Goal: Task Accomplishment & Management: Manage account settings

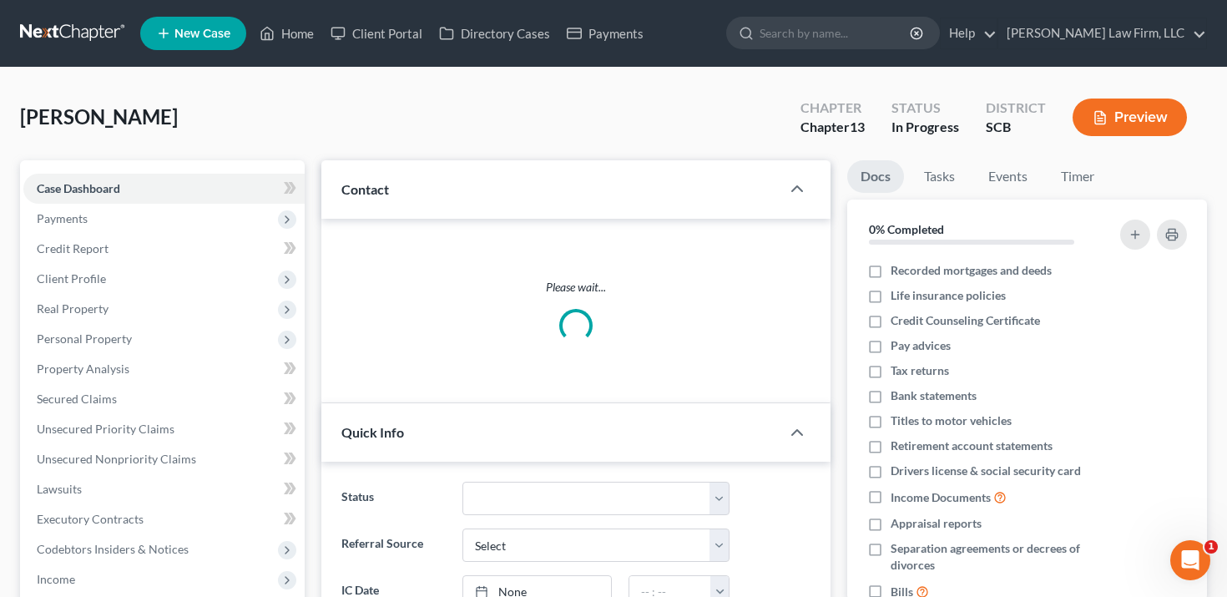
select select "0"
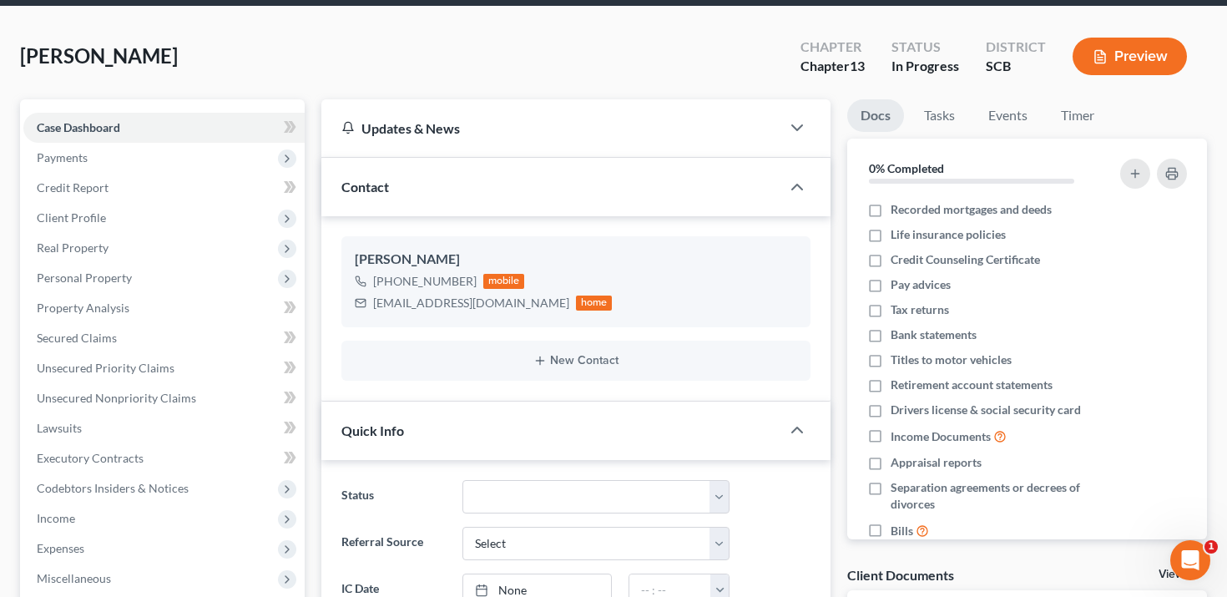
scroll to position [72, 0]
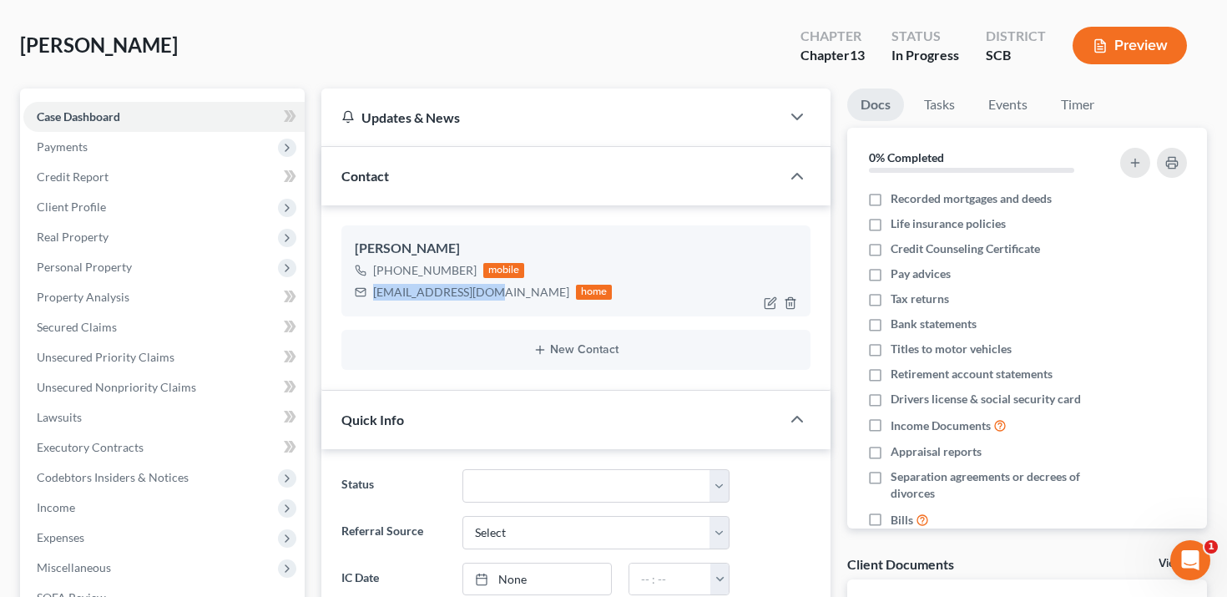
drag, startPoint x: 478, startPoint y: 295, endPoint x: 372, endPoint y: 293, distance: 105.2
click at [373, 292] on div "[EMAIL_ADDRESS][DOMAIN_NAME]" at bounding box center [471, 292] width 196 height 17
copy div "[EMAIL_ADDRESS][DOMAIN_NAME]"
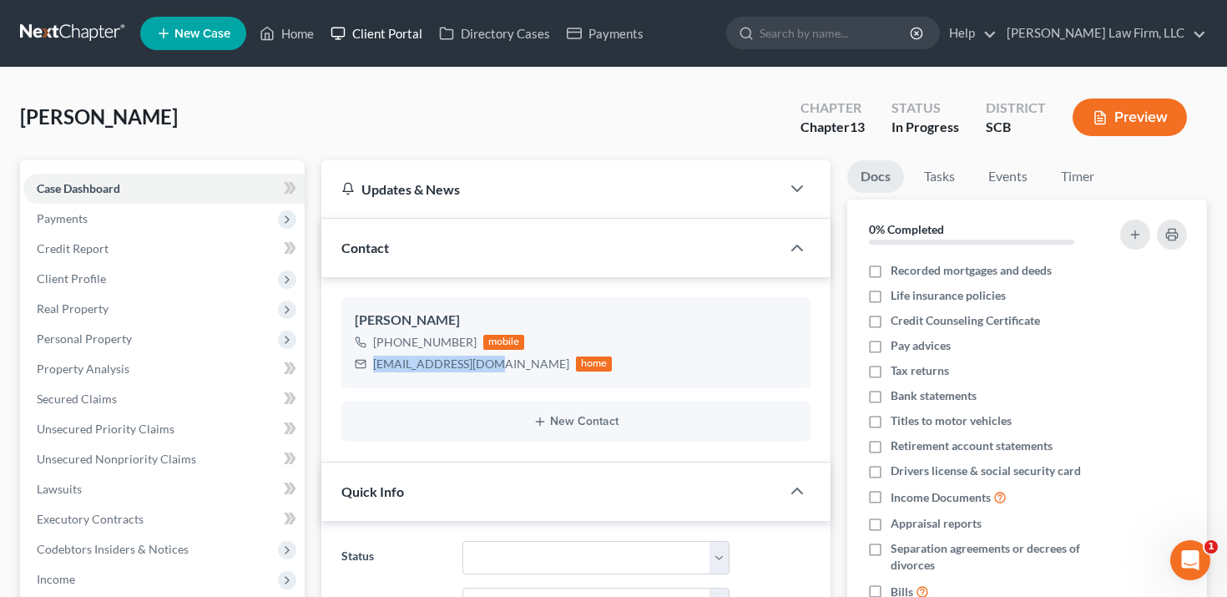
click at [382, 43] on link "Client Portal" at bounding box center [376, 33] width 109 height 30
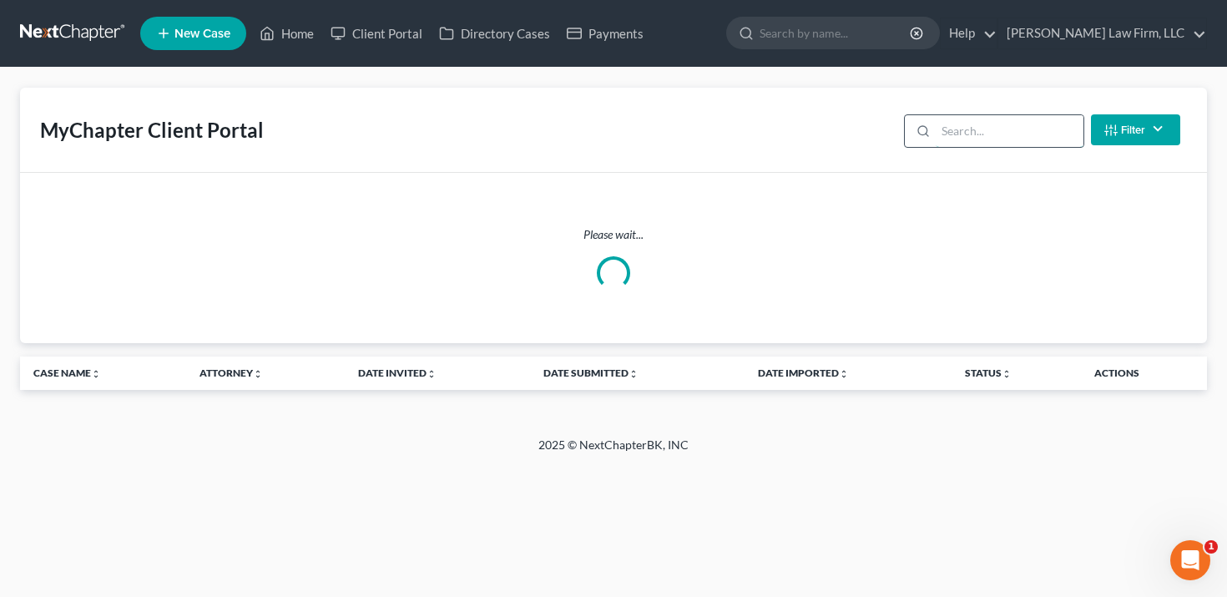
click at [1004, 125] on input "search" at bounding box center [1010, 131] width 148 height 32
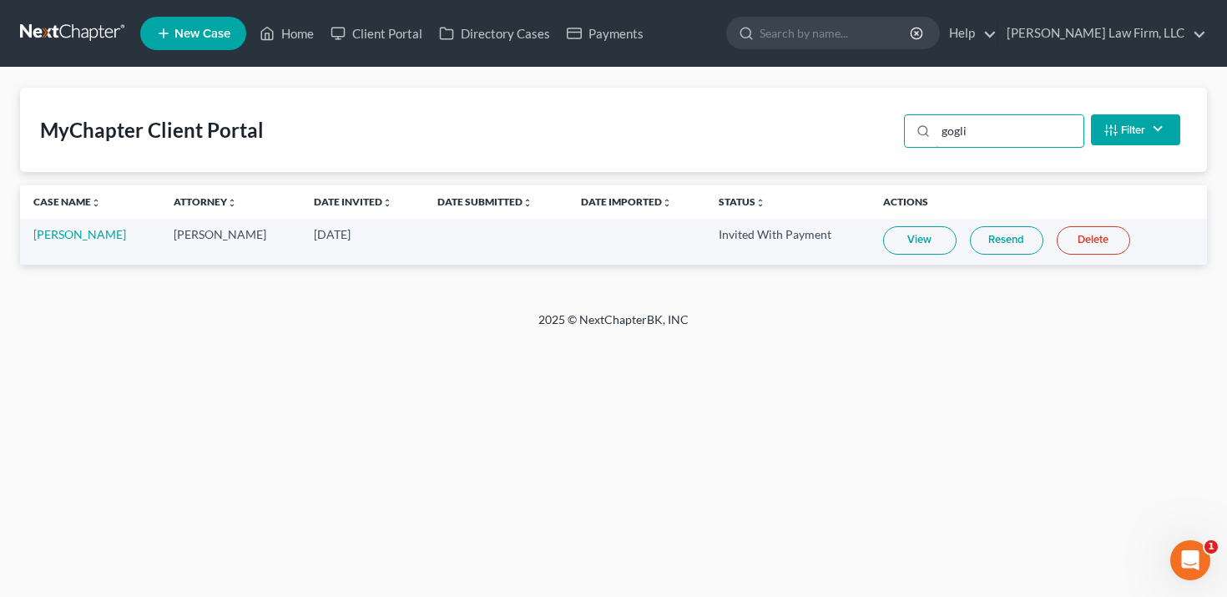
type input "gogli"
click at [1019, 249] on link "Resend" at bounding box center [1006, 240] width 73 height 28
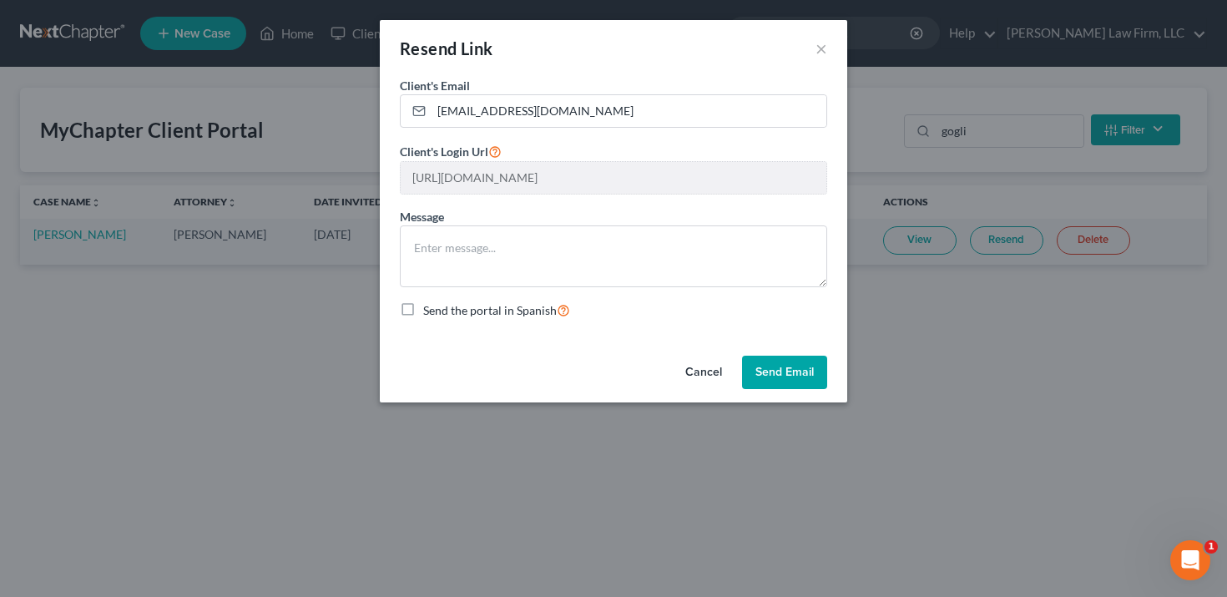
click at [705, 128] on form "Client's Email * [EMAIL_ADDRESS][DOMAIN_NAME] Client's Login Url [URL][DOMAIN_N…" at bounding box center [614, 198] width 428 height 242
click at [711, 111] on input "[EMAIL_ADDRESS][DOMAIN_NAME]" at bounding box center [629, 111] width 395 height 32
paste input "[EMAIL_ADDRESS]"
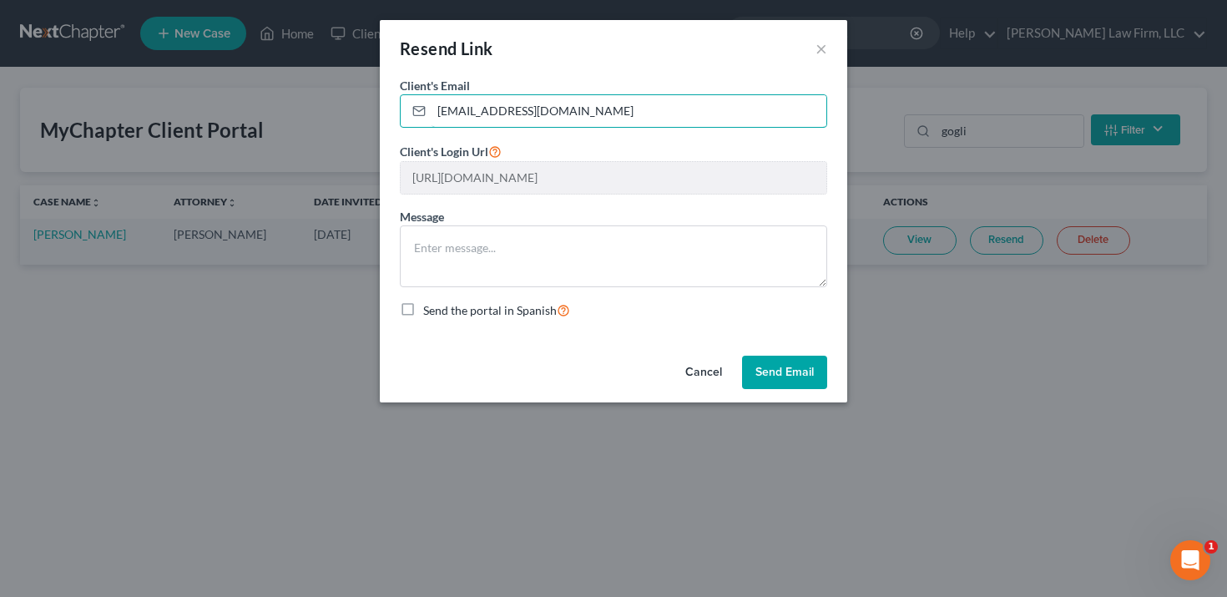
type input "[EMAIL_ADDRESS][DOMAIN_NAME]"
click at [787, 389] on div "Cancel Send Email" at bounding box center [614, 375] width 468 height 53
click at [790, 367] on button "Send Email" at bounding box center [784, 372] width 85 height 33
